Goal: Task Accomplishment & Management: Use online tool/utility

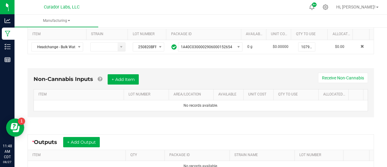
scroll to position [128, 0]
click at [121, 73] on div "Non-Cannabis Inputs + Add Item Receive Non-Cannabis ITEM LOT NUMBER AREA/LOCATI…" at bounding box center [201, 92] width 347 height 49
click at [121, 75] on button "+ Add Item" at bounding box center [123, 79] width 31 height 10
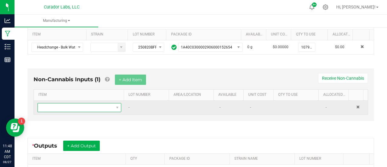
click at [81, 107] on span "NO DATA FOUND" at bounding box center [76, 107] width 76 height 8
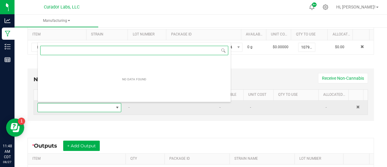
scroll to position [0, 0]
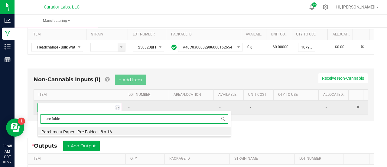
type input "pre-folded"
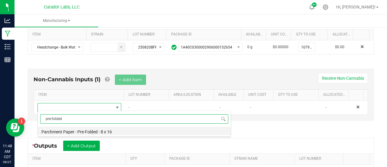
click at [81, 131] on li "Parchment Paper - Pre-Folded - 8 x 16" at bounding box center [134, 130] width 193 height 8
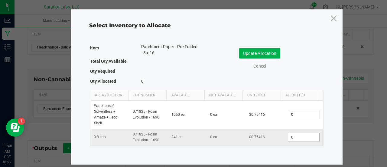
click at [292, 139] on input "0" at bounding box center [303, 137] width 31 height 8
type input "35"
click at [259, 52] on button "Update Allocation" at bounding box center [259, 53] width 41 height 10
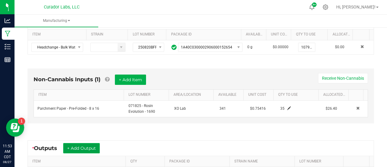
click at [96, 143] on button "+ Add Output" at bounding box center [81, 148] width 37 height 10
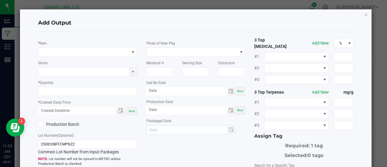
scroll to position [41, 0]
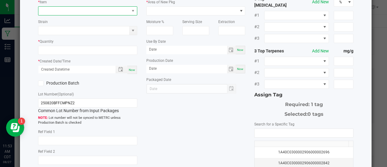
click at [93, 12] on span "NO DATA FOUND" at bounding box center [83, 11] width 91 height 8
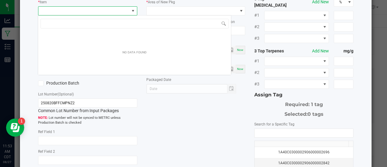
scroll to position [9, 98]
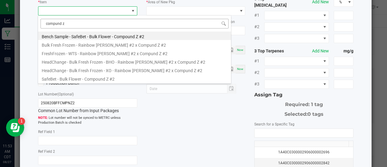
click at [54, 22] on input "compund z" at bounding box center [135, 23] width 188 height 9
type input "compound z"
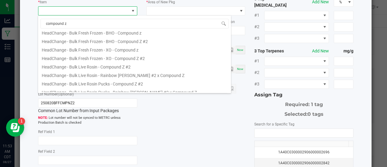
scroll to position [114, 0]
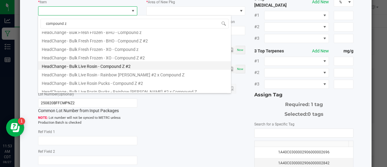
click at [128, 63] on li "HeadChange - Bulk Live Rosin - Compound Z #2" at bounding box center [134, 65] width 193 height 8
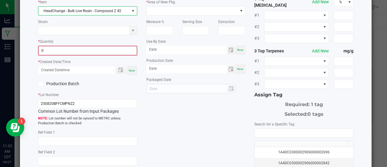
click at [106, 50] on input "0" at bounding box center [88, 50] width 98 height 8
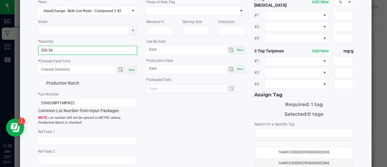
type input "550.3600 g"
click at [130, 69] on span "Now" at bounding box center [132, 69] width 6 height 3
type input "[DATE] 11:53 AM"
type input "[DATE]"
click at [68, 82] on label "Production Batch" at bounding box center [60, 83] width 45 height 6
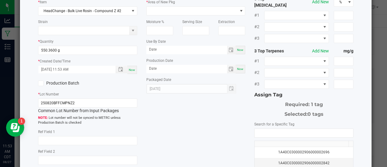
click at [0, 0] on input "Production Batch" at bounding box center [0, 0] width 0 height 0
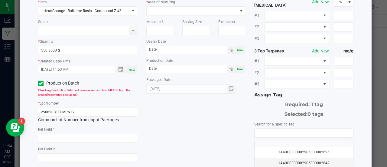
click at [222, 120] on div "* Item HeadChange - Bulk Live Rosin - Compound Z #2 Strain * Quantity 550.3600 …" at bounding box center [196, 106] width 325 height 221
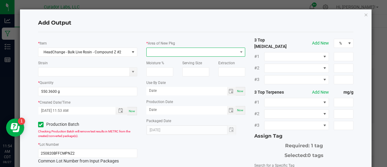
click at [177, 52] on span at bounding box center [192, 52] width 91 height 8
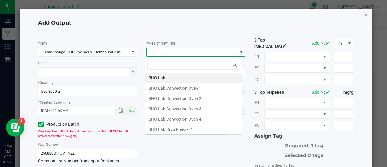
scroll to position [9, 98]
type input "lab"
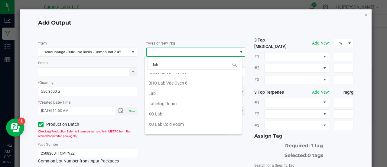
scroll to position [139, 0]
click at [174, 88] on li "Lab" at bounding box center [193, 93] width 97 height 10
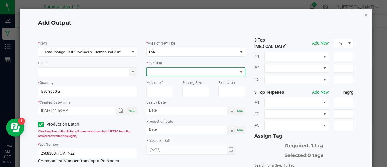
click at [176, 72] on span at bounding box center [192, 71] width 91 height 8
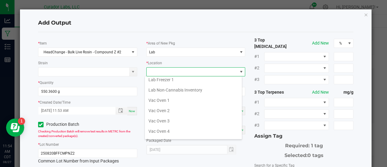
scroll to position [85, 0]
click at [175, 107] on li "Vac Oven 2" at bounding box center [193, 110] width 97 height 10
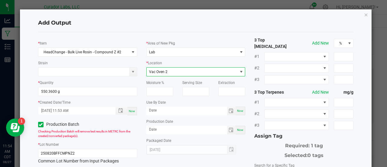
click at [237, 111] on span "Now" at bounding box center [240, 110] width 6 height 3
click at [164, 110] on input "[DATE]" at bounding box center [186, 111] width 81 height 8
type input "[DATE]"
click at [240, 129] on span "Now" at bounding box center [240, 129] width 6 height 3
type input "[DATE]"
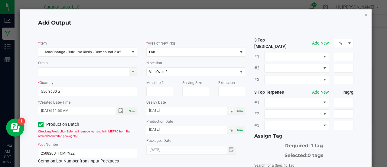
click at [250, 146] on div "3 Top [MEDICAL_DATA] Add New % #1 #2 #3 3 Top Terpenes Add New mg/g #1 #2 #3 As…" at bounding box center [304, 147] width 108 height 221
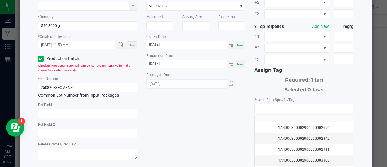
scroll to position [73, 0]
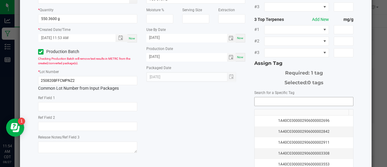
click at [258, 97] on input "NO DATA FOUND" at bounding box center [304, 101] width 99 height 8
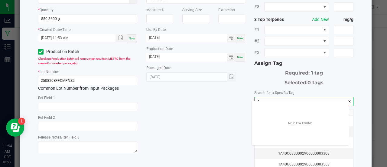
scroll to position [8, 97]
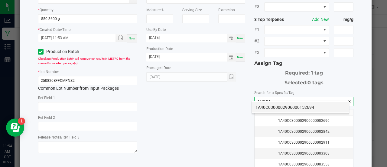
click at [263, 106] on li "1A40C0300002906000152694" at bounding box center [300, 107] width 97 height 10
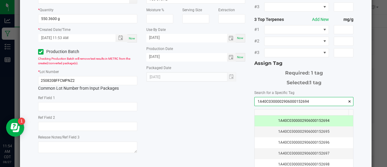
type input "1A40C0300002906000152694"
click at [228, 112] on div "* Item HeadChange - Bulk Live Rosin - Compound Z #2 Strain * Quantity 550.3600 …" at bounding box center [196, 74] width 325 height 221
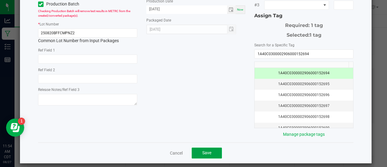
click at [210, 151] on button "Save" at bounding box center [207, 152] width 30 height 11
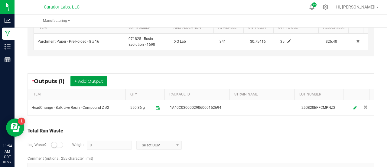
scroll to position [199, 0]
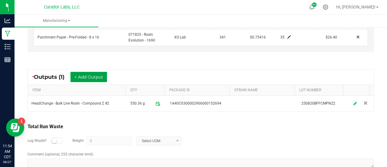
click at [95, 73] on button "+ Add Output" at bounding box center [89, 77] width 37 height 10
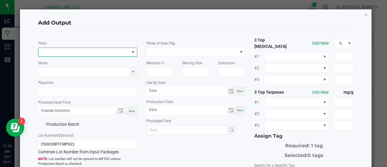
click at [78, 53] on span "NO DATA FOUND" at bounding box center [83, 52] width 91 height 8
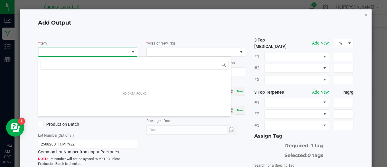
scroll to position [9, 98]
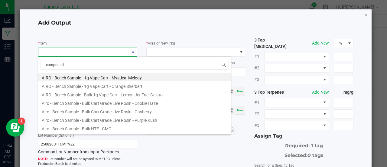
type input "compound z"
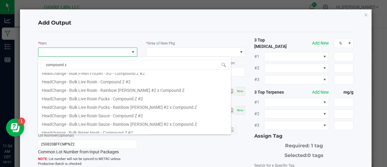
scroll to position [146, 0]
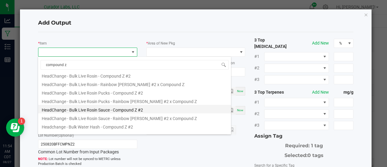
click at [113, 109] on li "HeadChange - Bulk Live Rosin Sauce - Compound Z #2" at bounding box center [134, 109] width 193 height 8
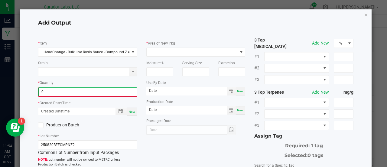
click at [96, 93] on input "0" at bounding box center [88, 91] width 98 height 8
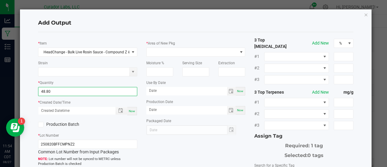
type input "48.8000 g"
click at [131, 110] on span "Now" at bounding box center [132, 110] width 6 height 3
type input "[DATE] 11:54 AM"
type input "[DATE]"
click at [76, 123] on label "Production Batch" at bounding box center [60, 124] width 45 height 6
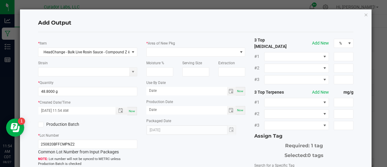
click at [0, 0] on input "Production Batch" at bounding box center [0, 0] width 0 height 0
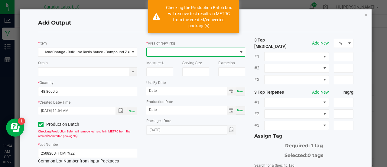
click at [185, 50] on span at bounding box center [192, 52] width 91 height 8
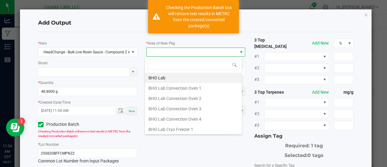
scroll to position [9, 98]
type input "xo"
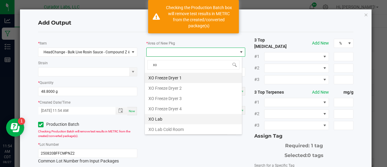
click at [163, 118] on li "XO Lab" at bounding box center [193, 119] width 97 height 10
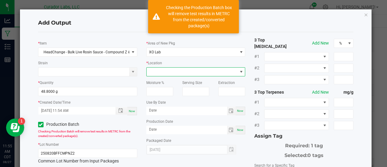
click at [168, 74] on span at bounding box center [192, 71] width 91 height 8
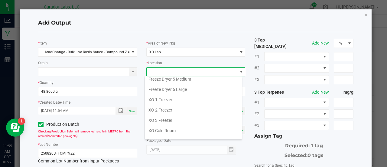
scroll to position [71, 0]
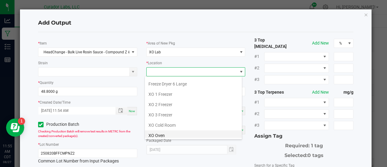
click at [163, 135] on li "XO Oven" at bounding box center [193, 135] width 97 height 10
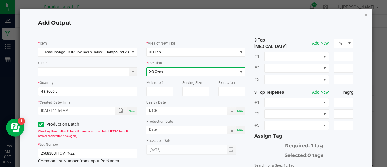
click at [238, 111] on span "Now" at bounding box center [240, 110] width 6 height 3
click at [165, 110] on input "[DATE]" at bounding box center [186, 111] width 81 height 8
type input "[DATE]"
click at [237, 130] on span "Now" at bounding box center [240, 129] width 6 height 3
type input "[DATE]"
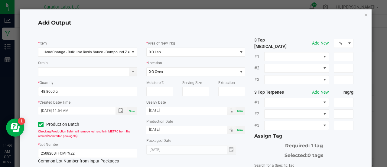
click at [260, 153] on div "Selected: 0 tags" at bounding box center [304, 154] width 99 height 10
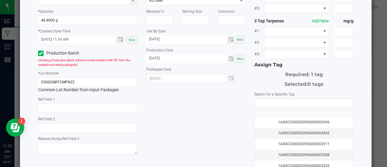
scroll to position [72, 0]
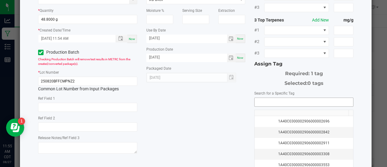
click at [261, 98] on input "NO DATA FOUND" at bounding box center [304, 102] width 99 height 8
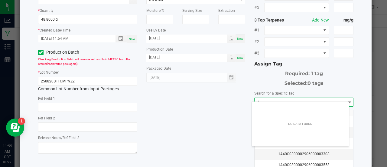
scroll to position [8, 97]
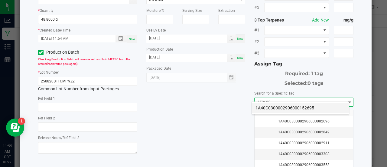
click at [265, 106] on li "1A40C0300002906000152695" at bounding box center [300, 108] width 97 height 10
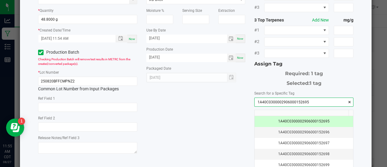
scroll to position [120, 0]
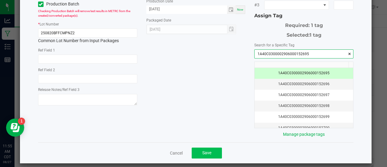
type input "1A40C0300002906000152695"
click at [196, 147] on button "Save" at bounding box center [207, 152] width 30 height 11
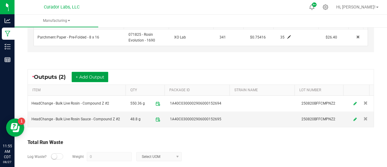
click at [94, 73] on button "+ Add Output" at bounding box center [90, 77] width 37 height 10
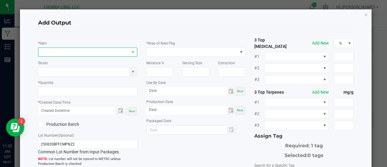
click at [84, 52] on span "NO DATA FOUND" at bounding box center [83, 52] width 91 height 8
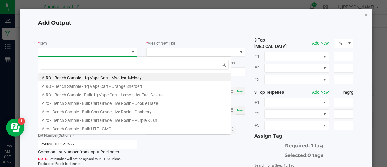
scroll to position [9, 98]
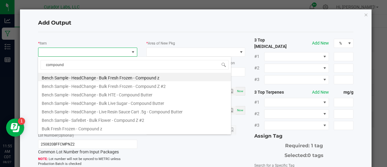
type input "compound z"
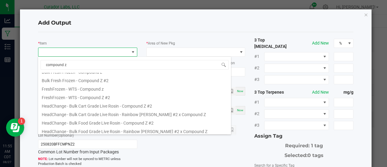
scroll to position [31, 0]
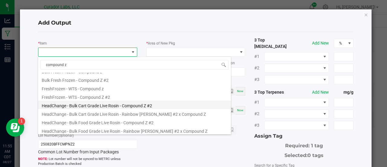
click at [112, 104] on li "HeadChange - Bulk Cart Grade Live Rosin - Compound Z #2" at bounding box center [134, 104] width 193 height 8
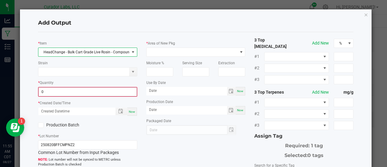
click at [103, 93] on input "0" at bounding box center [88, 91] width 98 height 8
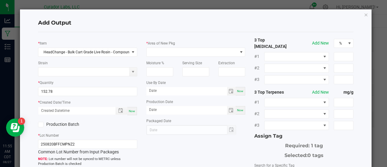
type input "152.7800 g"
click at [132, 113] on div "Now" at bounding box center [132, 111] width 10 height 8
type input "[DATE] 11:55 AM"
type input "[DATE]"
click at [74, 121] on label "Production Batch" at bounding box center [60, 124] width 45 height 6
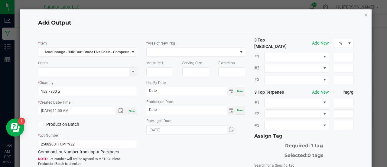
click at [0, 0] on input "Production Batch" at bounding box center [0, 0] width 0 height 0
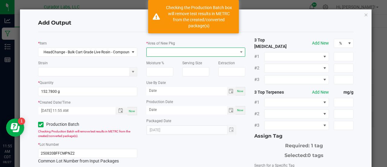
click at [182, 49] on span at bounding box center [192, 52] width 91 height 8
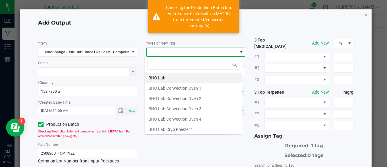
scroll to position [9, 98]
type input "xo"
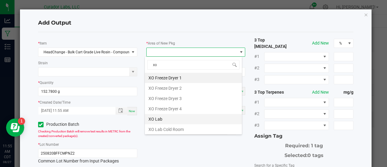
click at [158, 114] on li "XO Lab" at bounding box center [193, 119] width 97 height 10
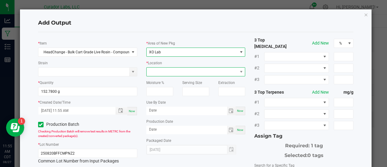
click at [165, 70] on span at bounding box center [192, 71] width 91 height 8
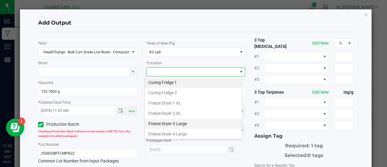
scroll to position [71, 0]
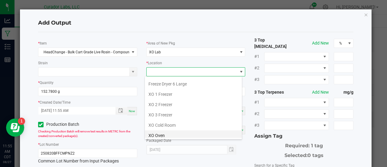
click at [161, 136] on li "XO Oven" at bounding box center [193, 135] width 97 height 10
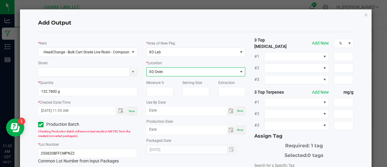
click at [237, 110] on span "Now" at bounding box center [240, 110] width 6 height 3
click at [161, 111] on input "[DATE]" at bounding box center [186, 111] width 81 height 8
type input "[DATE]"
click at [237, 129] on span "Now" at bounding box center [240, 129] width 6 height 3
type input "[DATE]"
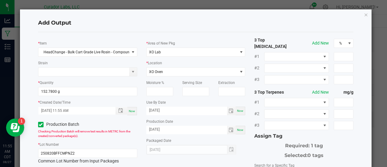
click at [245, 149] on div "* Area of New Pkg XO Lab * Location XO Oven Moisture % Serving Size Extraction …" at bounding box center [196, 95] width 108 height 117
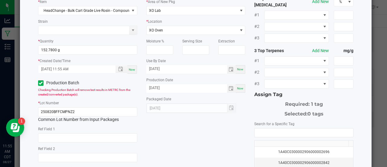
scroll to position [44, 0]
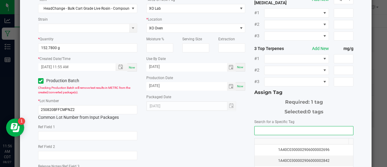
click at [263, 126] on input "NO DATA FOUND" at bounding box center [304, 130] width 99 height 8
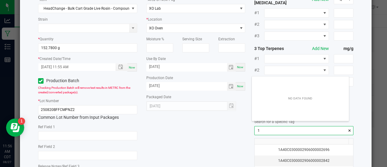
scroll to position [8, 97]
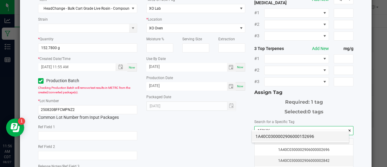
click at [284, 136] on li "1A40C0300002906000152696" at bounding box center [300, 136] width 97 height 10
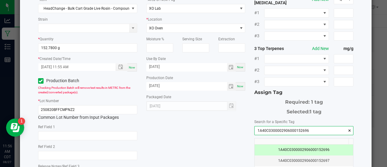
type input "1A40C0300002906000152696"
click at [226, 133] on div "* Item HeadChange - Bulk Cart Grade Live Rosin - Compound Z #2 Strain * Quantit…" at bounding box center [196, 103] width 325 height 221
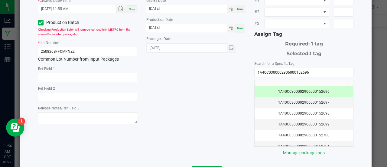
scroll to position [120, 0]
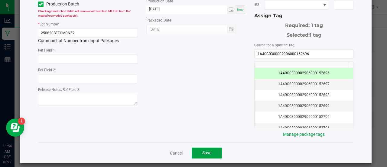
click at [211, 147] on button "Save" at bounding box center [207, 152] width 30 height 11
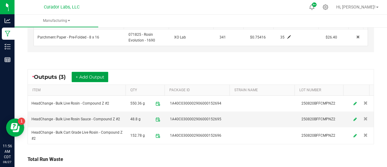
click at [80, 75] on button "+ Add Output" at bounding box center [90, 77] width 37 height 10
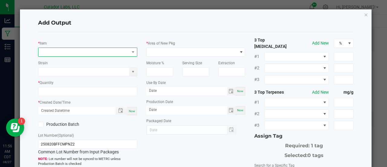
click at [70, 55] on span "NO DATA FOUND" at bounding box center [83, 52] width 91 height 8
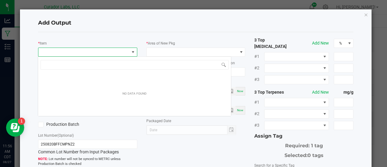
scroll to position [9, 98]
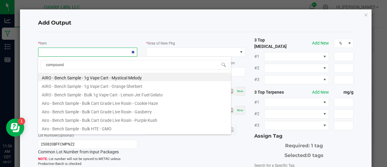
type input "compound z"
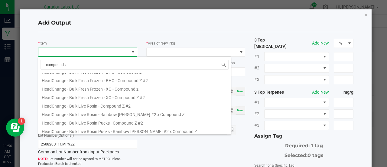
scroll to position [121, 0]
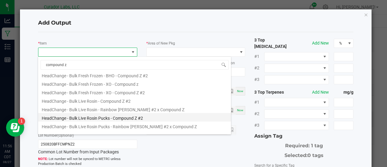
click at [118, 117] on li "HeadChange - Bulk Live Rosin Pucks - Compound Z #2" at bounding box center [134, 117] width 193 height 8
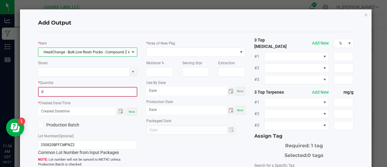
click at [90, 91] on input "0" at bounding box center [88, 91] width 98 height 8
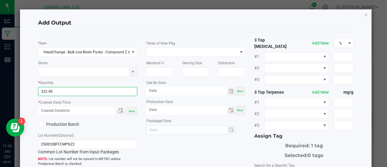
type input "322.9000 g"
click at [128, 108] on div "Now" at bounding box center [132, 111] width 10 height 8
type input "[DATE] 11:56 AM"
type input "[DATE]"
click at [72, 123] on label "Production Batch" at bounding box center [60, 124] width 45 height 6
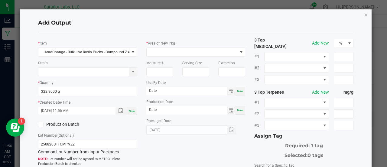
click at [0, 0] on input "Production Batch" at bounding box center [0, 0] width 0 height 0
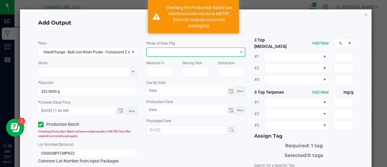
click at [177, 55] on span at bounding box center [192, 52] width 91 height 8
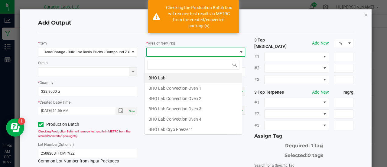
scroll to position [9, 98]
type input "xo"
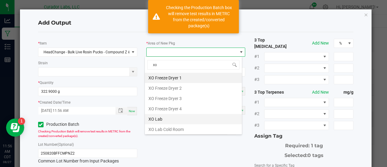
click at [165, 117] on li "XO Lab" at bounding box center [193, 119] width 97 height 10
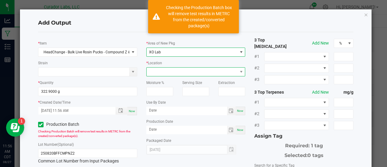
click at [171, 71] on span at bounding box center [192, 71] width 91 height 8
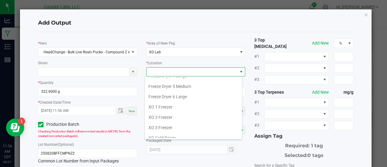
scroll to position [57, 0]
click at [182, 106] on li "XO 1 Freezer" at bounding box center [193, 107] width 97 height 10
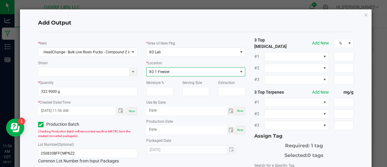
click at [238, 110] on span "Now" at bounding box center [240, 110] width 6 height 3
click at [160, 110] on input "[DATE]" at bounding box center [186, 111] width 81 height 8
type input "[DATE]"
click at [241, 130] on span "Now" at bounding box center [240, 129] width 6 height 3
type input "[DATE]"
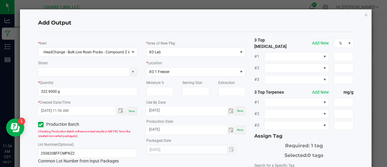
click at [257, 149] on div "Selected: 0 tags" at bounding box center [304, 154] width 99 height 10
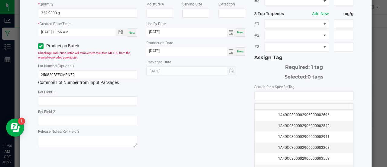
scroll to position [79, 0]
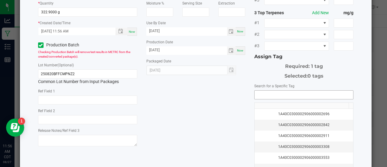
click at [260, 90] on input "NO DATA FOUND" at bounding box center [304, 94] width 99 height 8
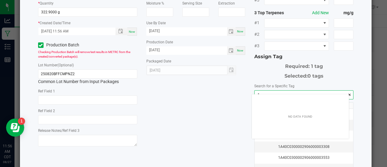
scroll to position [8, 97]
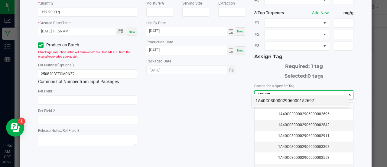
click at [261, 95] on li "1A40C0300002906000152697" at bounding box center [300, 100] width 97 height 10
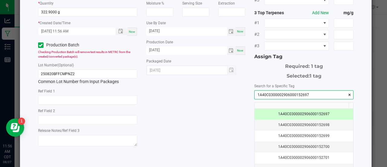
type input "1A40C0300002906000152697"
click at [221, 98] on div "* Item HeadChange - Bulk Live Rosin Pucks - Compound Z #2 Strain * Quantity 322…" at bounding box center [196, 68] width 325 height 221
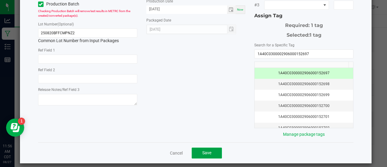
click at [206, 150] on span "Save" at bounding box center [206, 152] width 9 height 5
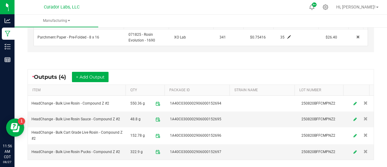
click at [180, 74] on div "* Outputs (4) + Add Output" at bounding box center [201, 76] width 346 height 15
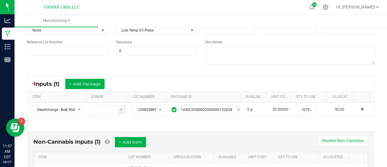
scroll to position [0, 0]
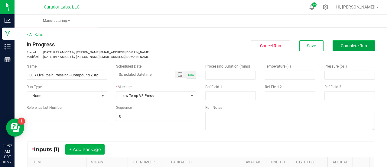
click at [341, 45] on span "Complete Run" at bounding box center [354, 45] width 26 height 5
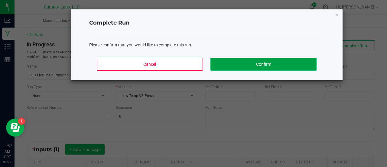
click at [282, 66] on button "Confirm" at bounding box center [264, 64] width 106 height 13
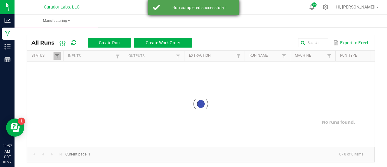
click at [215, 10] on div "Run completed successfully!" at bounding box center [198, 8] width 71 height 6
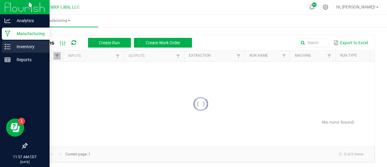
click at [25, 46] on p "Inventory" at bounding box center [29, 46] width 36 height 7
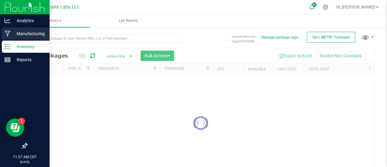
click at [25, 33] on p "Manufacturing" at bounding box center [29, 33] width 36 height 7
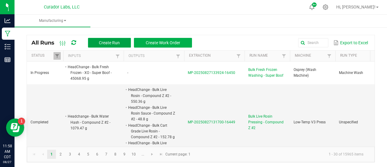
click at [100, 44] on span "Create Run" at bounding box center [109, 42] width 21 height 5
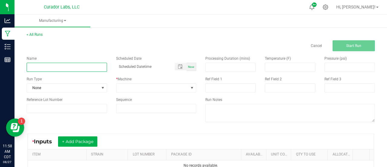
click at [74, 71] on input at bounding box center [67, 67] width 80 height 9
paste input "HeadChange - Bulk Cart Grade Live Rosin - Compound Z #2"
click at [33, 68] on input "HeadChange - Bulk Cart Grade Live Rosin - Compound Z #2" at bounding box center [67, 67] width 80 height 9
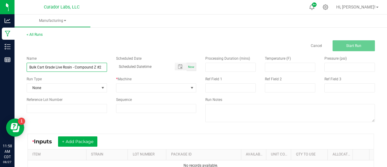
click at [71, 67] on input "Bulk Cart Grade Live Rosin - Compound Z #2" at bounding box center [67, 67] width 80 height 9
type input "Bulk Cart Grade Live Rosin Decarb - Compound Z #2"
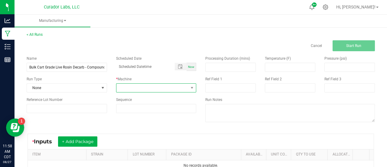
click at [131, 86] on span at bounding box center [153, 88] width 72 height 8
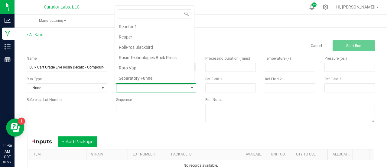
scroll to position [291, 0]
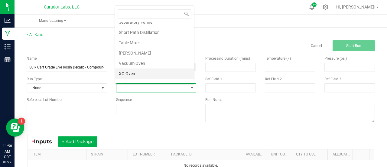
click at [146, 68] on li "XO Oven" at bounding box center [154, 73] width 79 height 10
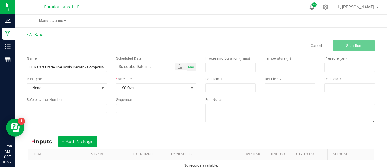
click at [107, 130] on div "* Inputs + Add Package ITEM STRAIN LOT NUMBER PACKAGE ID AVAILABLE Unit Cost QT…" at bounding box center [201, 152] width 358 height 48
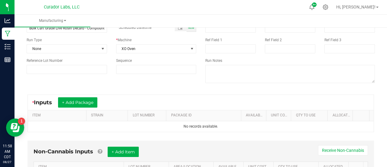
scroll to position [39, 0]
click at [86, 107] on div "* Inputs + Add Package" at bounding box center [201, 101] width 346 height 15
click at [85, 106] on button "+ Add Package" at bounding box center [77, 102] width 39 height 10
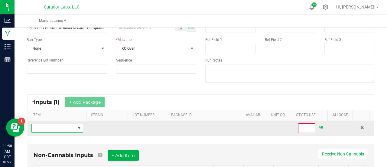
click at [77, 126] on span "NO DATA FOUND" at bounding box center [79, 128] width 5 height 5
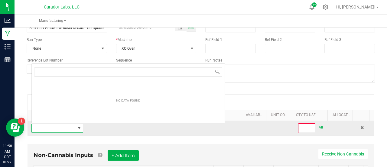
scroll to position [9, 50]
type input "HeadChange - Bulk Cart Grade Live Rosin - Compound Z #2"
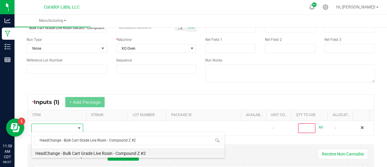
click at [119, 154] on li "HeadChange - Bulk Cart Grade Live Rosin - Compound Z #2" at bounding box center [128, 152] width 193 height 8
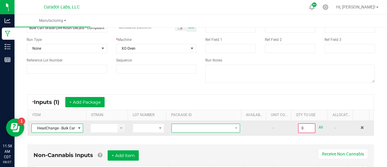
click at [186, 126] on span at bounding box center [202, 128] width 61 height 8
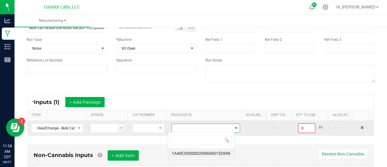
scroll to position [9, 67]
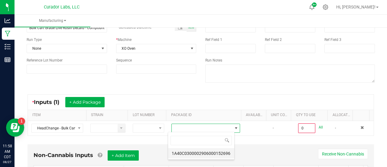
click at [189, 149] on li "1A40C0300002906000152696" at bounding box center [201, 153] width 66 height 10
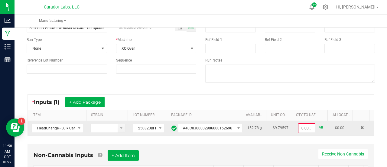
click at [319, 127] on link "All" at bounding box center [321, 127] width 4 height 8
type input "152.7800 g"
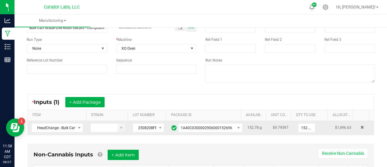
scroll to position [0, 0]
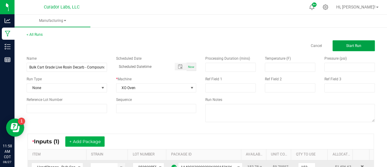
click at [345, 48] on button "Start Run" at bounding box center [354, 45] width 42 height 11
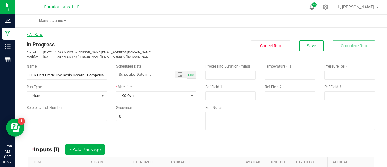
click at [35, 33] on link "< All Runs" at bounding box center [35, 34] width 16 height 4
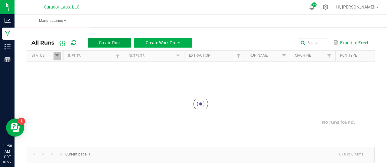
click at [99, 41] on span "Create Run" at bounding box center [109, 42] width 21 height 5
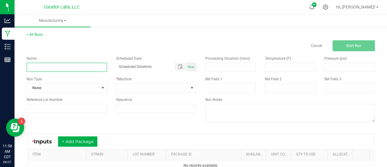
click at [82, 64] on input at bounding box center [67, 67] width 80 height 9
paste input "HeadChange - Bulk Live Rosin Sauce - Compound Z #2"
click at [39, 66] on input "HeadChange - Bulk Live Rosin Sauce - Compound Z #2" at bounding box center [67, 67] width 80 height 9
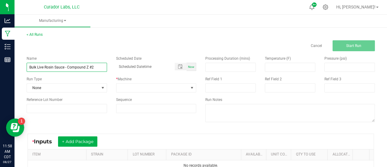
click at [64, 68] on input "Bulk Live Rosin Sauce - Compound Z #2" at bounding box center [67, 67] width 80 height 9
type input "Bulk Live Rosin Sauce Decarb - Compound Z #2"
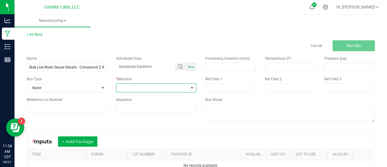
click at [140, 88] on span at bounding box center [153, 88] width 72 height 8
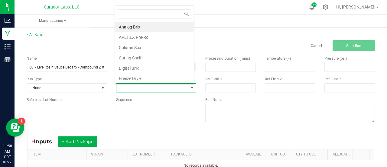
scroll to position [9, 78]
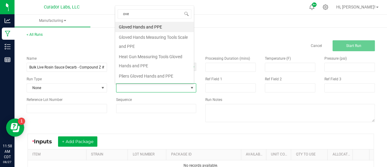
type input "oven"
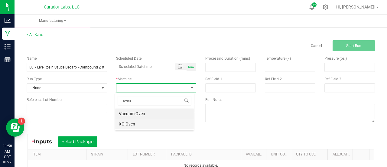
click at [133, 124] on li "XO Oven" at bounding box center [154, 124] width 79 height 10
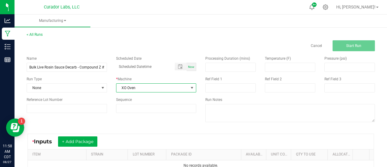
click at [128, 127] on div "Name Bulk Live Rosin Sauce Decarb - Compound Z #2 Scheduled Date Now Run Type N…" at bounding box center [201, 89] width 358 height 77
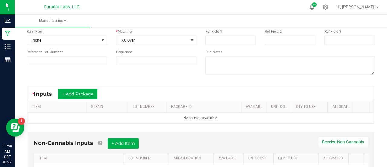
scroll to position [48, 0]
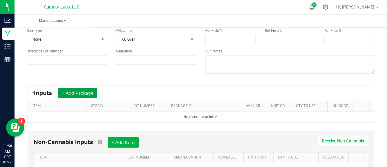
click at [90, 94] on button "+ Add Package" at bounding box center [77, 93] width 39 height 10
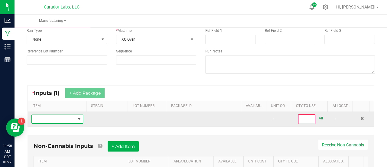
click at [78, 119] on span "NO DATA FOUND" at bounding box center [79, 119] width 5 height 5
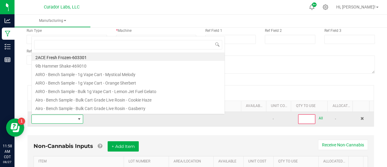
scroll to position [9, 50]
type input "HeadChange - Bulk Live Rosin Sauce - Compound Z #2"
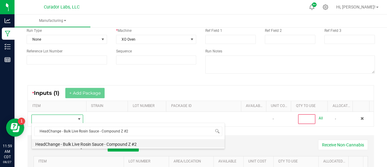
click at [120, 145] on li "HeadChange - Bulk Live Rosin Sauce - Compound Z #2" at bounding box center [128, 143] width 193 height 8
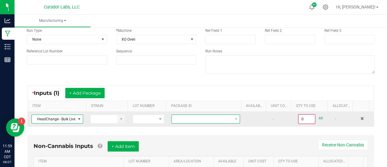
click at [211, 120] on span at bounding box center [202, 119] width 61 height 8
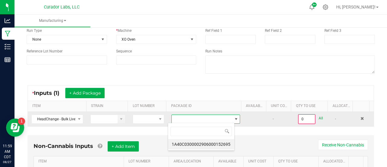
scroll to position [9, 67]
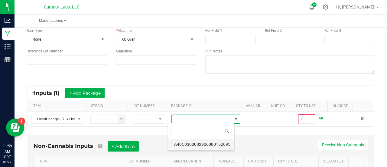
click at [210, 141] on li "1A40C0300002906000152695" at bounding box center [201, 144] width 66 height 10
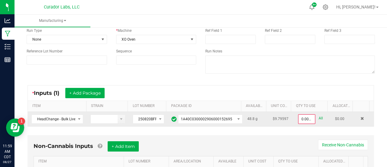
click at [319, 118] on link "All" at bounding box center [321, 118] width 4 height 8
type input "48.8000 g"
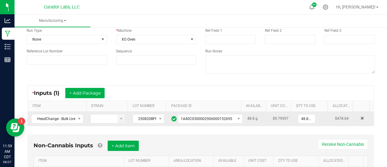
scroll to position [0, 0]
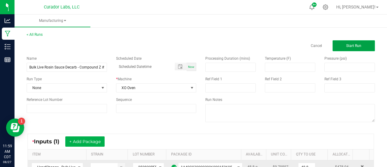
click at [360, 42] on button "Start Run" at bounding box center [354, 45] width 42 height 11
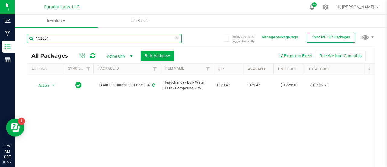
click at [93, 42] on input "152654" at bounding box center [104, 38] width 155 height 9
drag, startPoint x: 158, startPoint y: 38, endPoint x: 29, endPoint y: 42, distance: 129.0
click at [29, 42] on input "152654" at bounding box center [104, 38] width 155 height 9
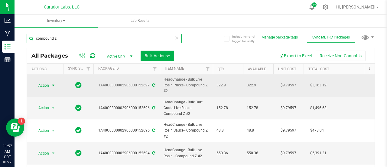
type input "compound z"
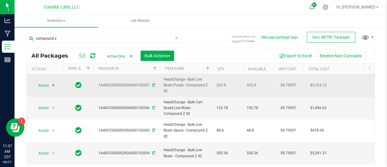
click at [46, 86] on span "Action" at bounding box center [41, 85] width 16 height 8
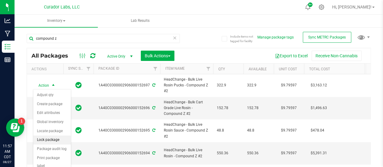
click at [48, 138] on li "Lock package" at bounding box center [52, 139] width 38 height 9
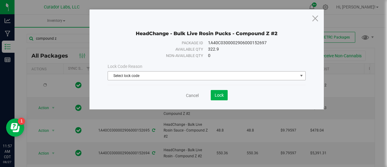
click at [143, 79] on span "Select lock code" at bounding box center [203, 75] width 190 height 8
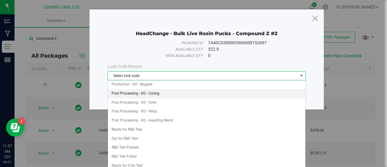
scroll to position [155, 0]
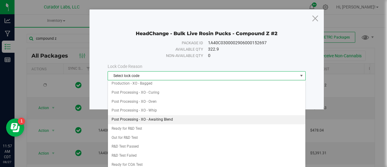
click at [141, 115] on li "Post Processing - XO - Awaiting Blend" at bounding box center [207, 119] width 198 height 9
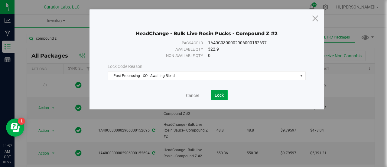
click at [223, 94] on span "Lock" at bounding box center [219, 95] width 9 height 5
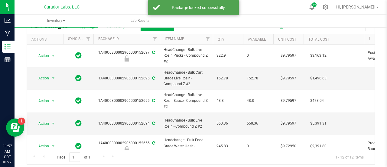
scroll to position [31, 0]
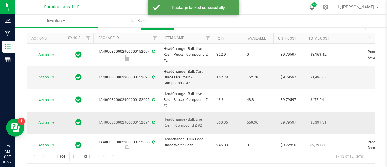
click at [51, 120] on span "select" at bounding box center [53, 122] width 5 height 5
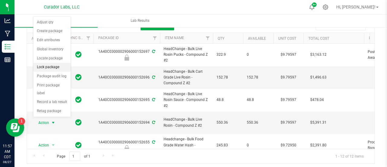
click at [47, 63] on li "Lock package" at bounding box center [52, 67] width 38 height 9
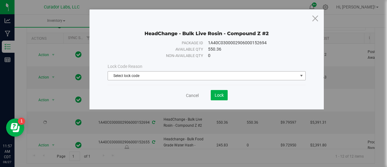
click at [152, 75] on span "Select lock code" at bounding box center [203, 75] width 190 height 8
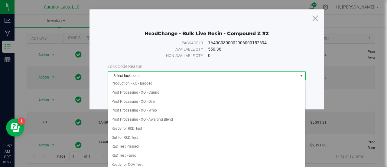
scroll to position [156, 0]
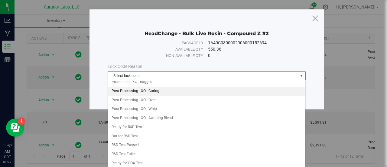
click at [152, 87] on li "Post Processing - XO - Curing" at bounding box center [207, 91] width 198 height 9
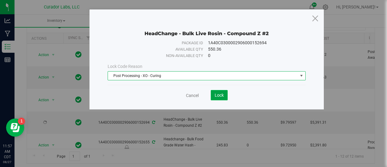
click at [225, 95] on button "Lock" at bounding box center [219, 95] width 17 height 10
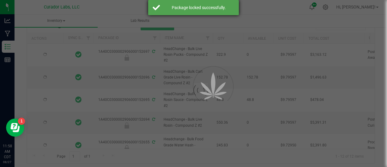
click at [162, 9] on div "Package locked successfully." at bounding box center [193, 7] width 91 height 15
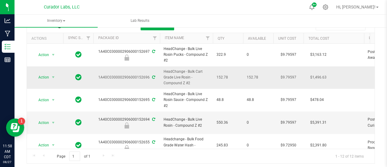
drag, startPoint x: 192, startPoint y: 81, endPoint x: 161, endPoint y: 72, distance: 32.3
click at [161, 72] on td "HeadChange - Bulk Cart Grade Live Rosin - Compound Z #2" at bounding box center [186, 77] width 53 height 23
copy span "HeadChange - Bulk Cart Grade Live Rosin - Compound Z #2"
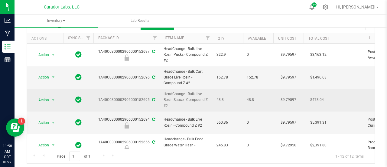
drag, startPoint x: 175, startPoint y: 105, endPoint x: 157, endPoint y: 98, distance: 19.1
copy tr "HeadChange - Bulk Live Rosin Sauce - Compound Z #2"
